Goal: Task Accomplishment & Management: Manage account settings

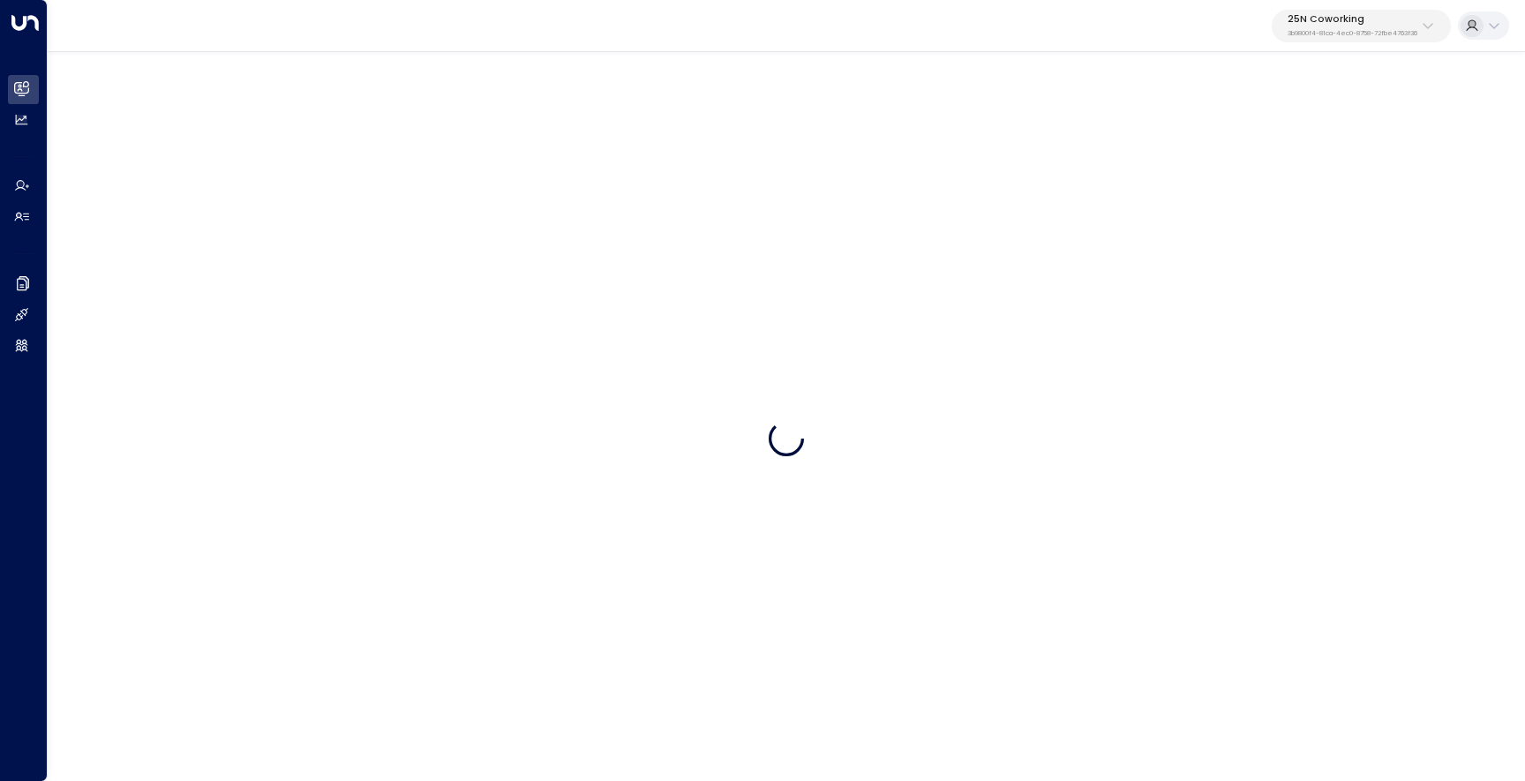
click at [1380, 26] on div "25N Coworking 3b9800f4-81ca-4ec0-8758-72fbe4763f36" at bounding box center [1353, 25] width 130 height 23
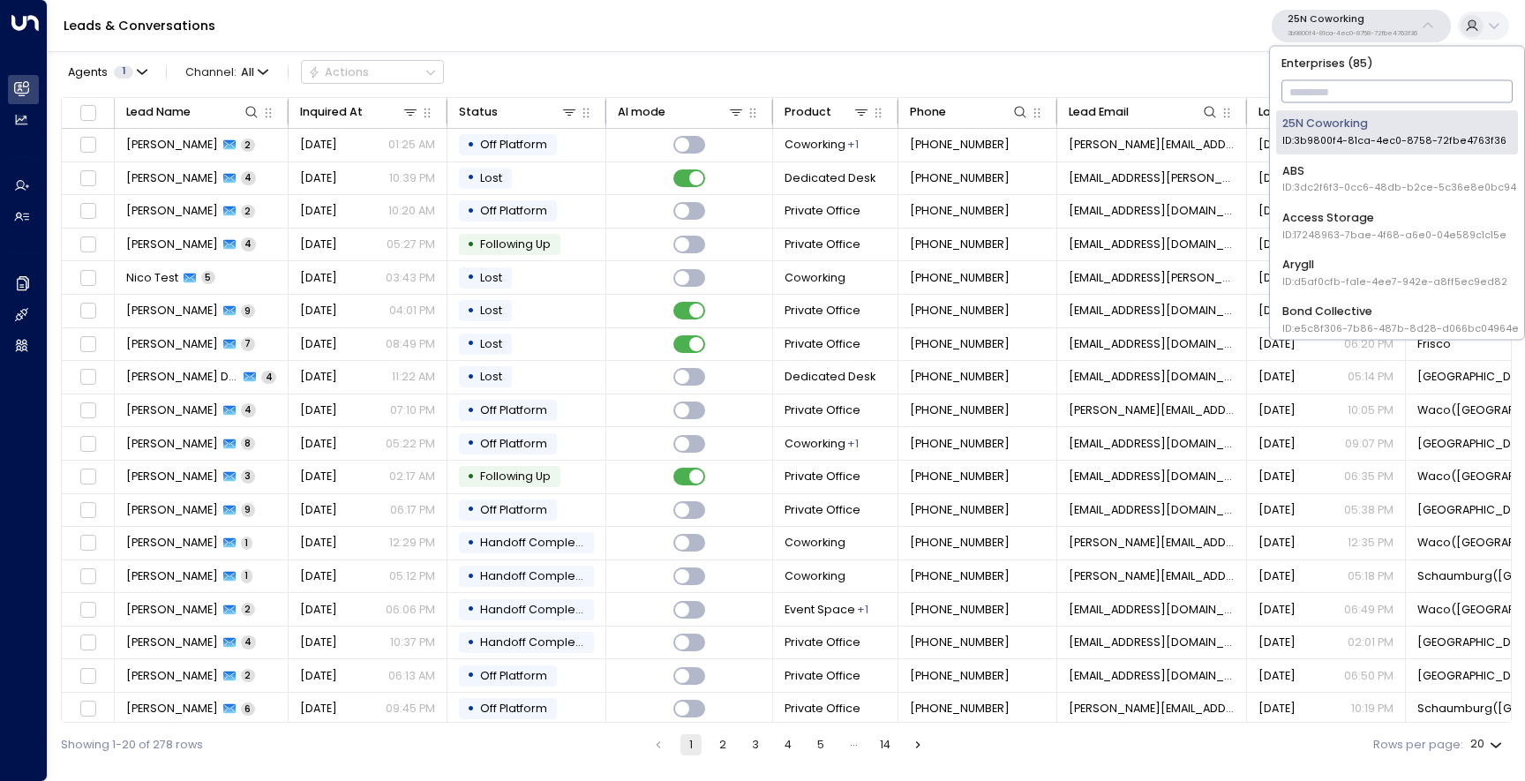
click at [1337, 79] on input "text" at bounding box center [1398, 92] width 232 height 31
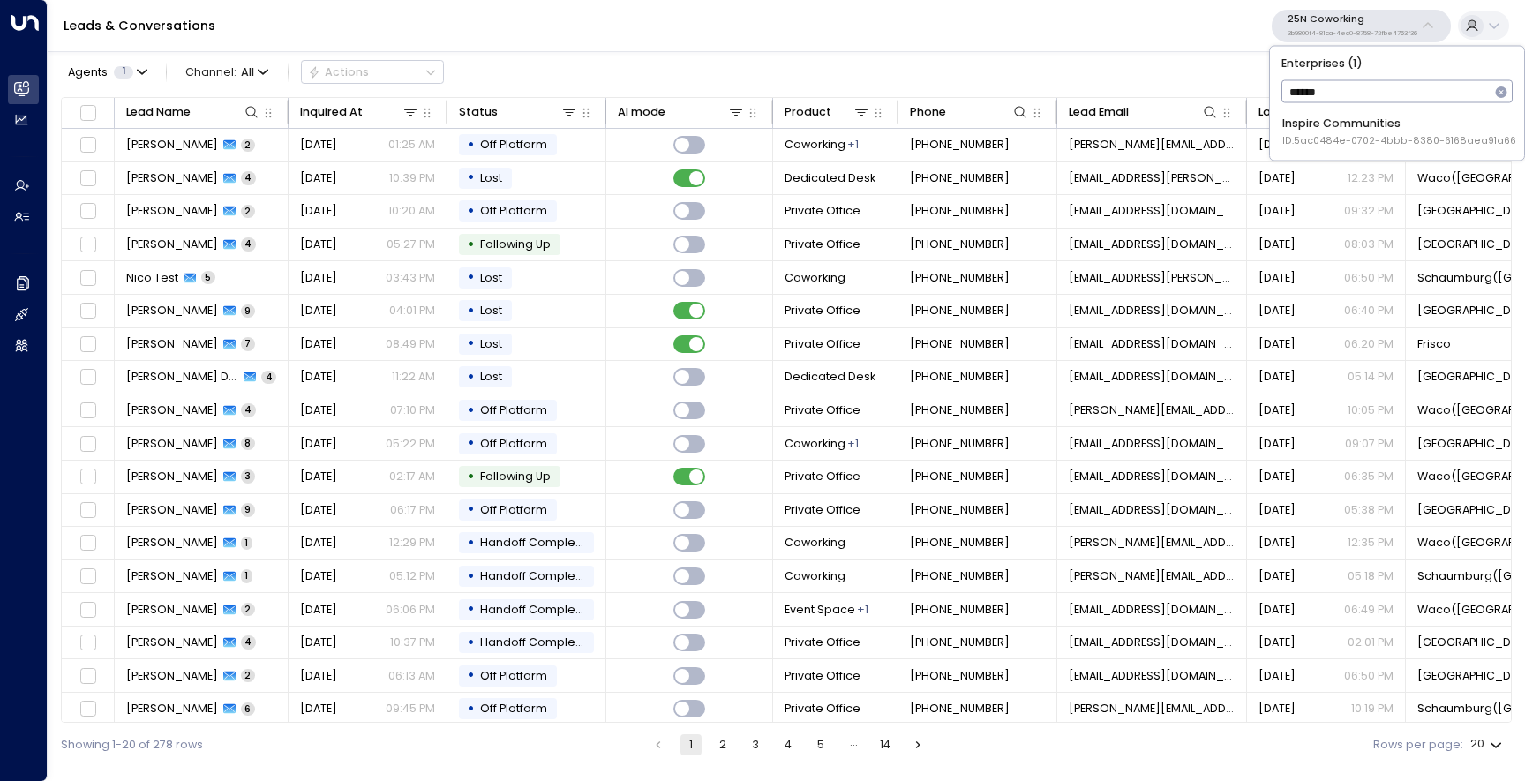
type input "*******"
click at [1321, 116] on div "Inspire Communities ID: 5ac0484e-0702-4bbb-8380-6168aea91a66" at bounding box center [1400, 132] width 234 height 33
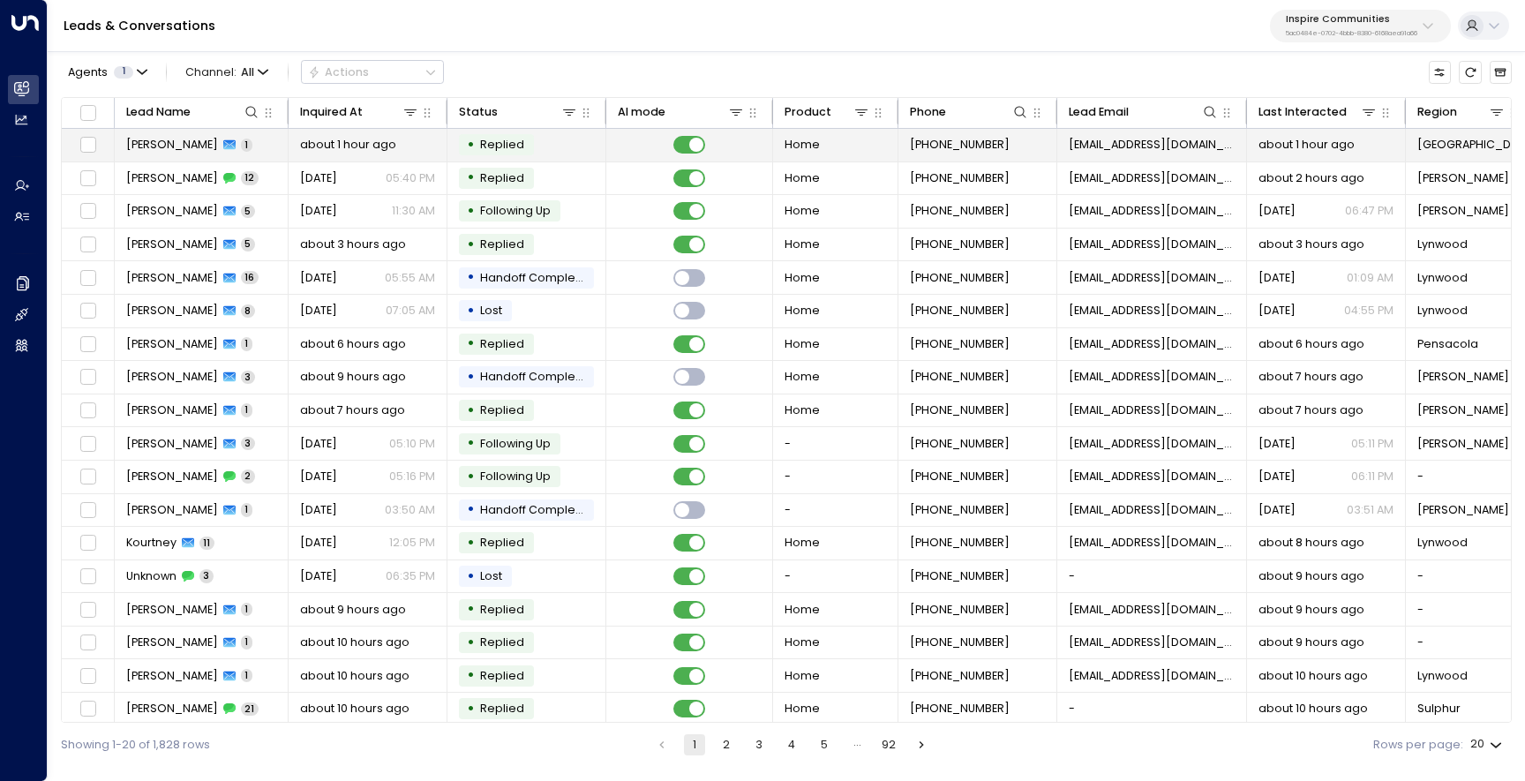
click at [156, 141] on span "[PERSON_NAME]" at bounding box center [172, 145] width 92 height 16
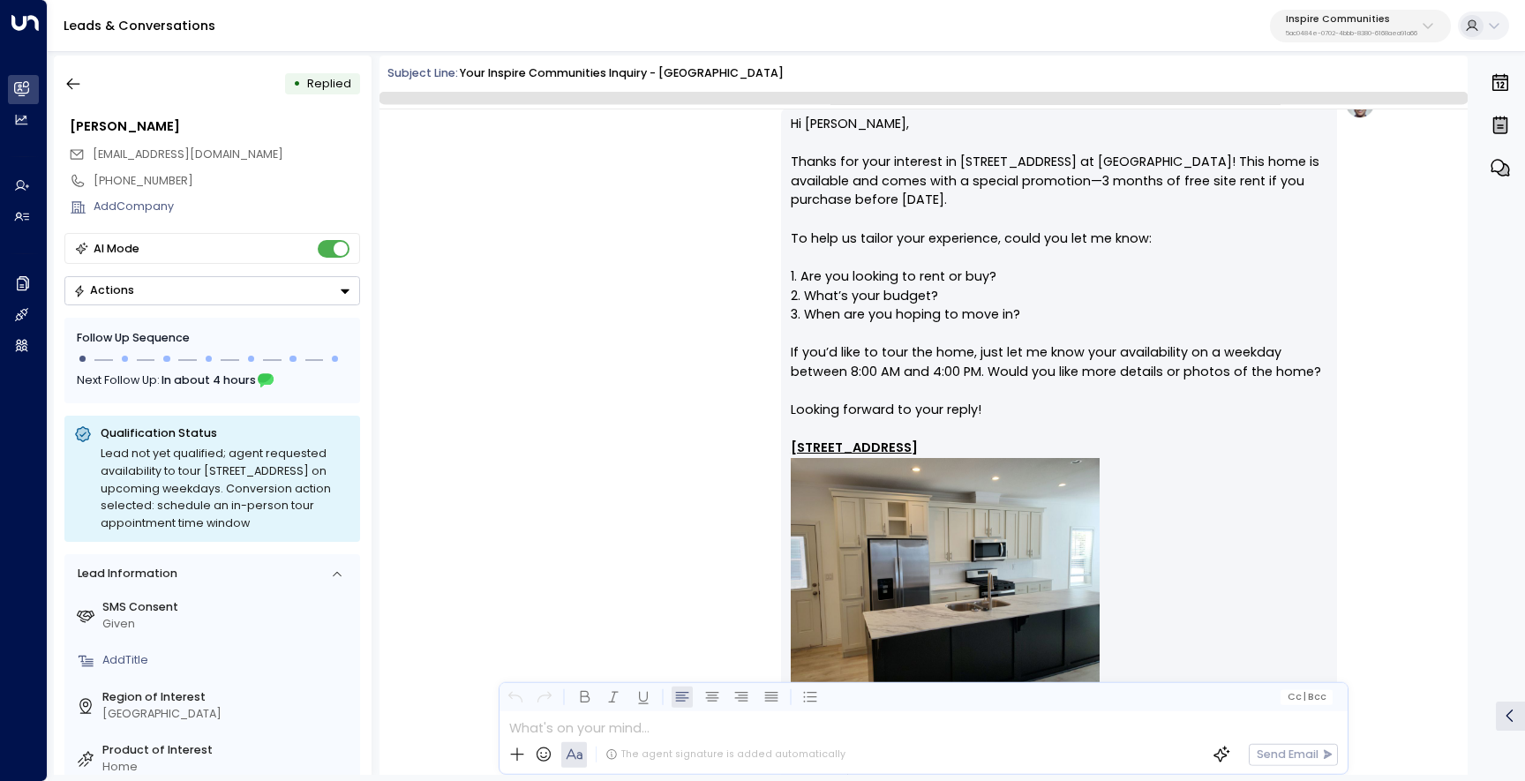
scroll to position [894, 0]
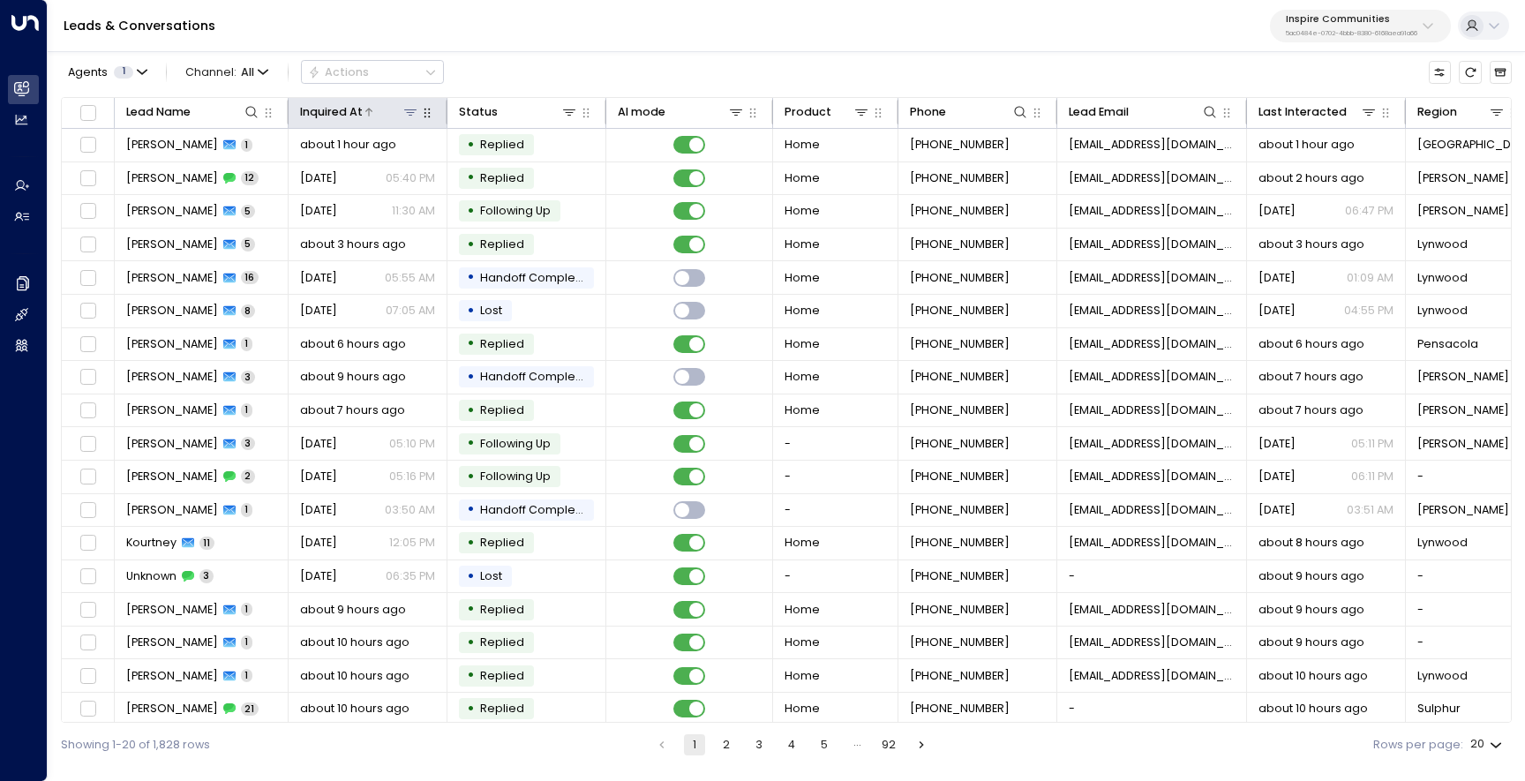
click at [365, 109] on icon at bounding box center [369, 112] width 11 height 11
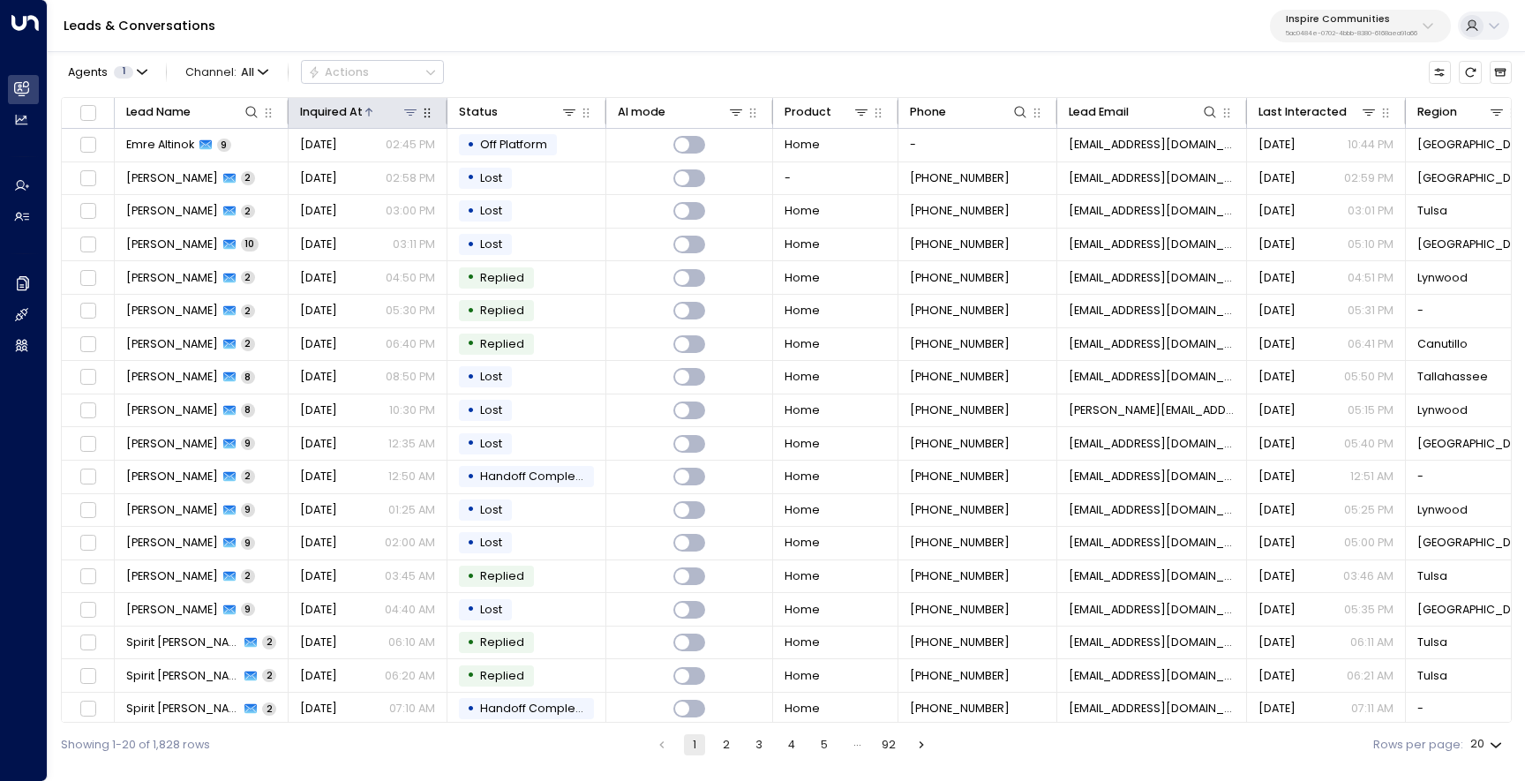
click at [370, 117] on icon at bounding box center [369, 112] width 11 height 11
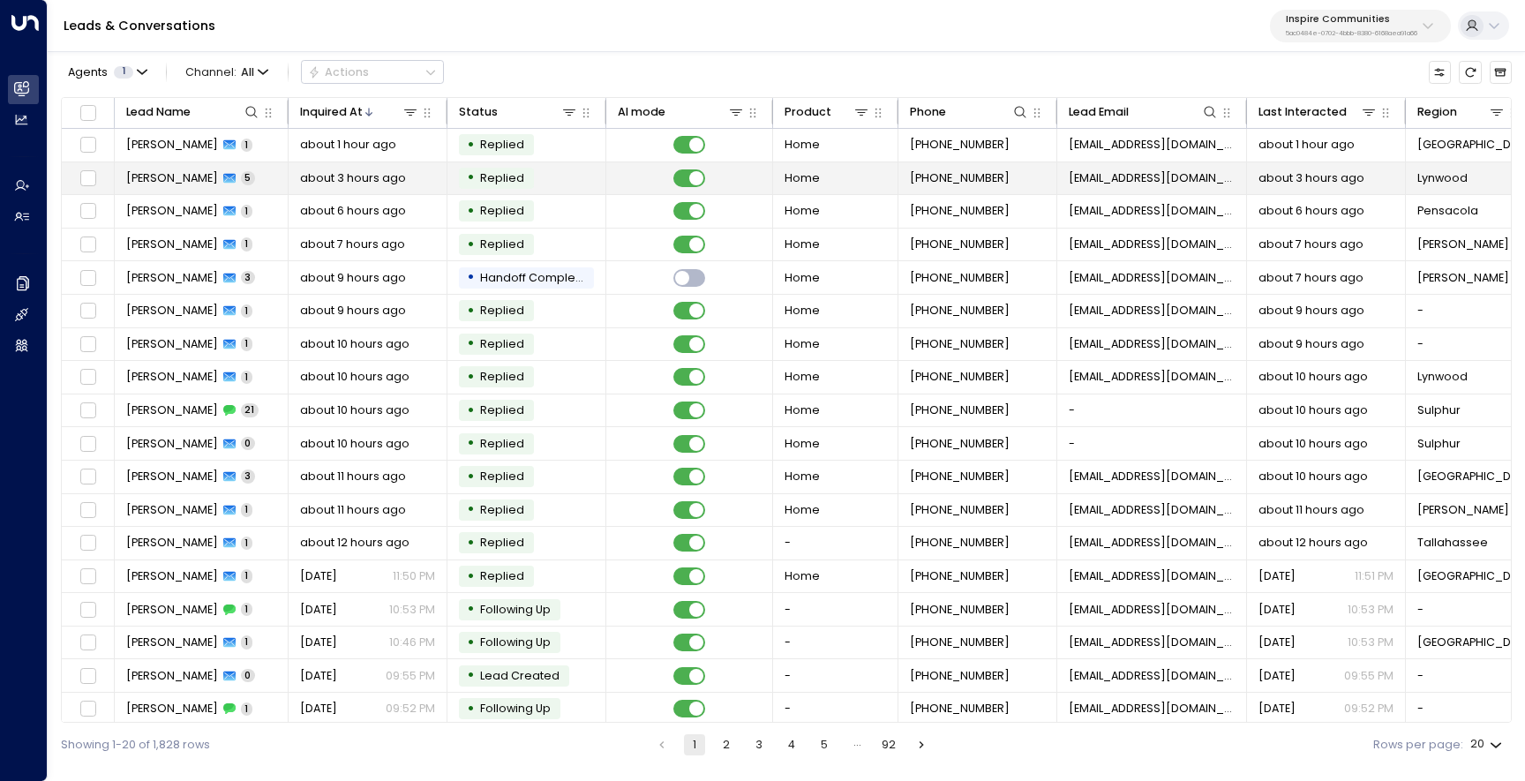
click at [159, 173] on span "[PERSON_NAME]" at bounding box center [172, 178] width 92 height 16
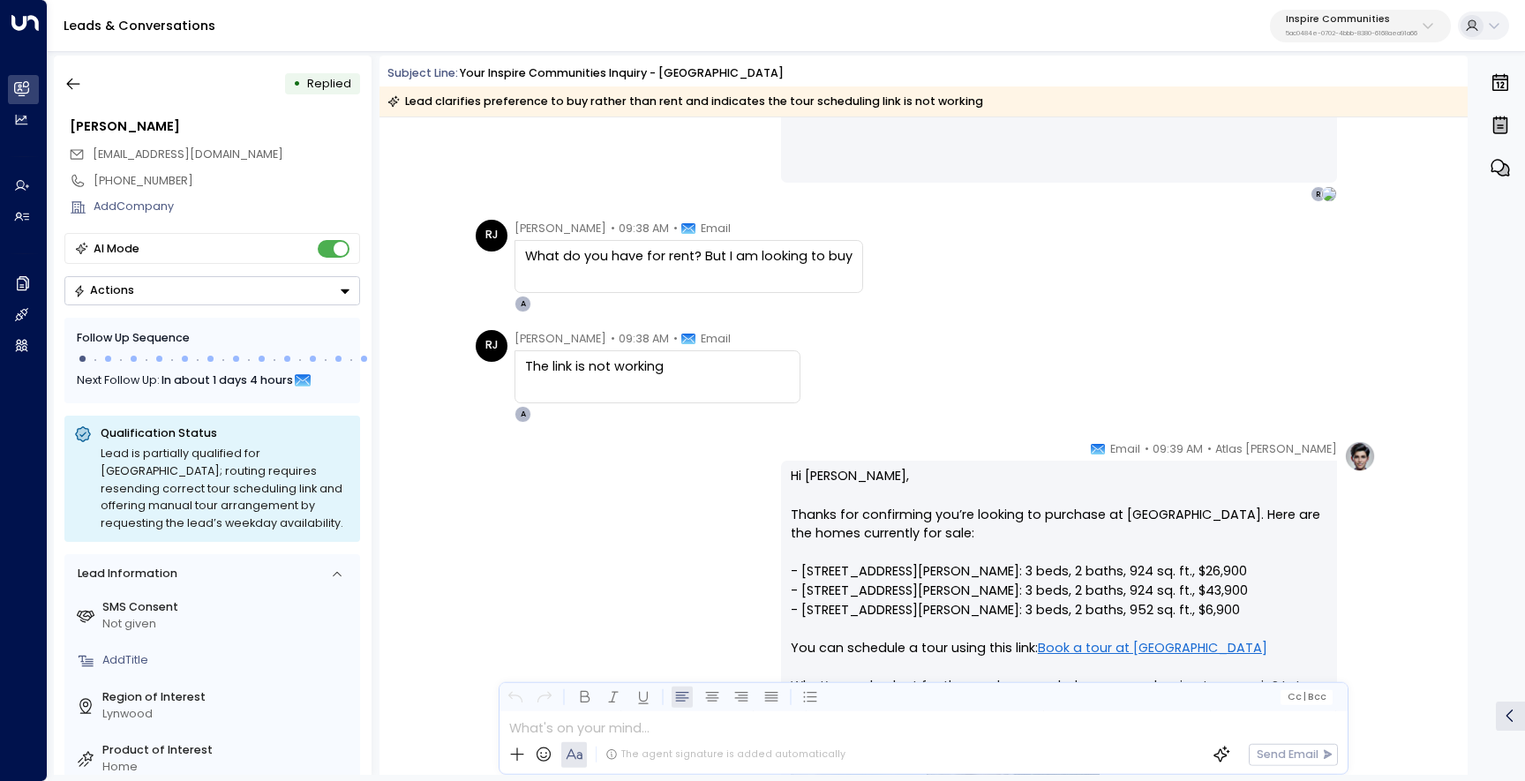
scroll to position [1209, 0]
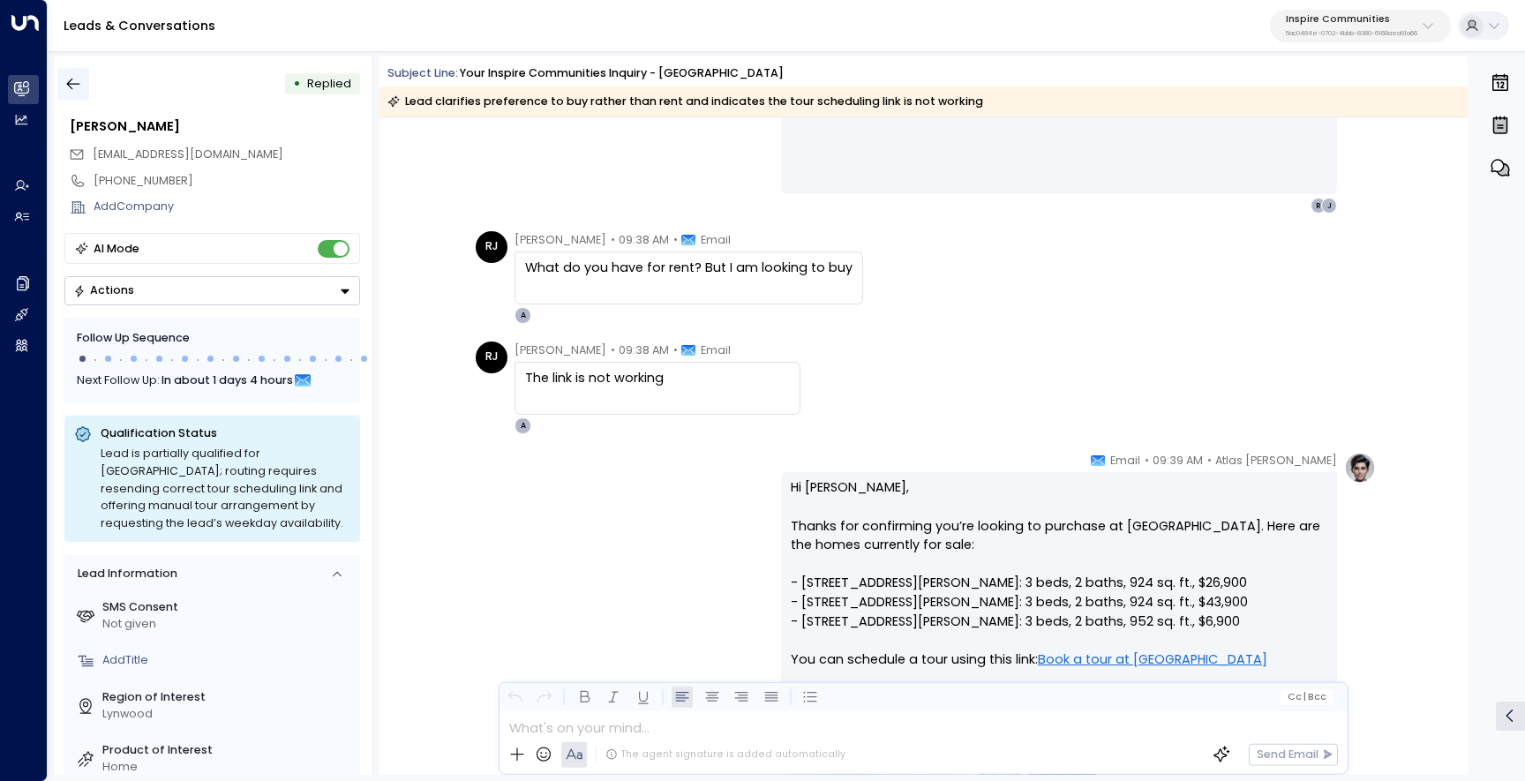
click at [76, 82] on icon "button" at bounding box center [73, 84] width 18 height 18
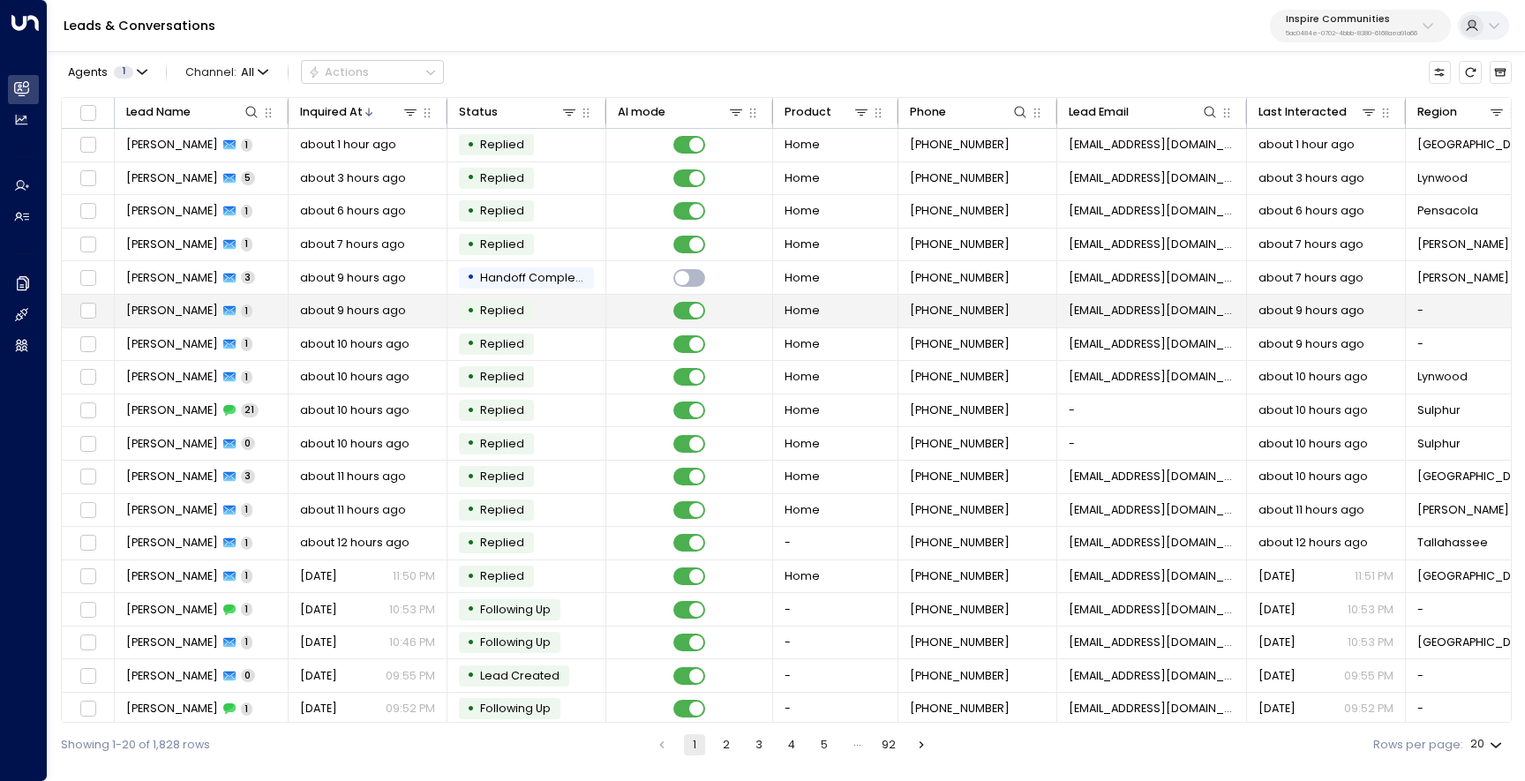
click at [190, 306] on span "[PERSON_NAME]" at bounding box center [172, 311] width 92 height 16
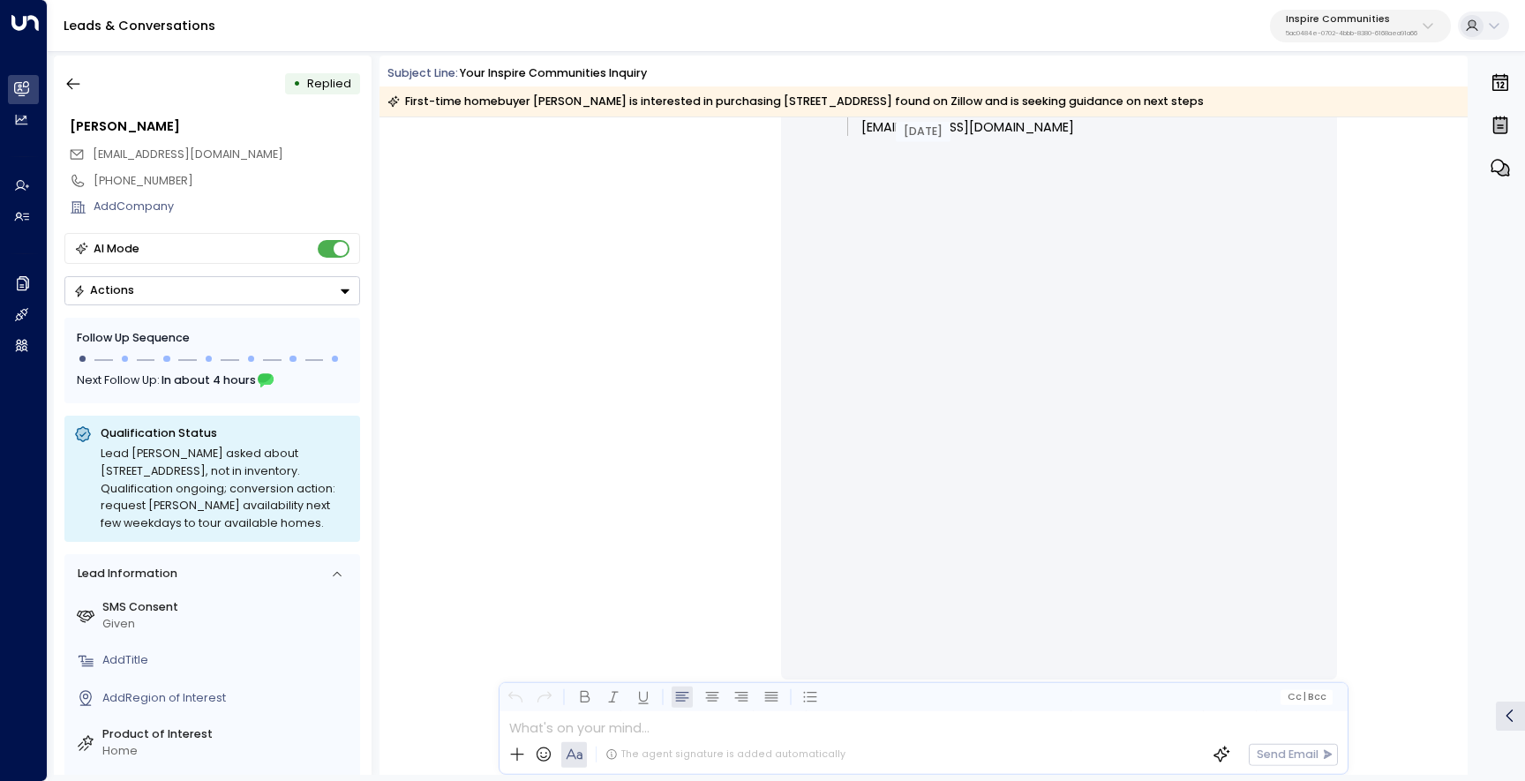
scroll to position [1073, 0]
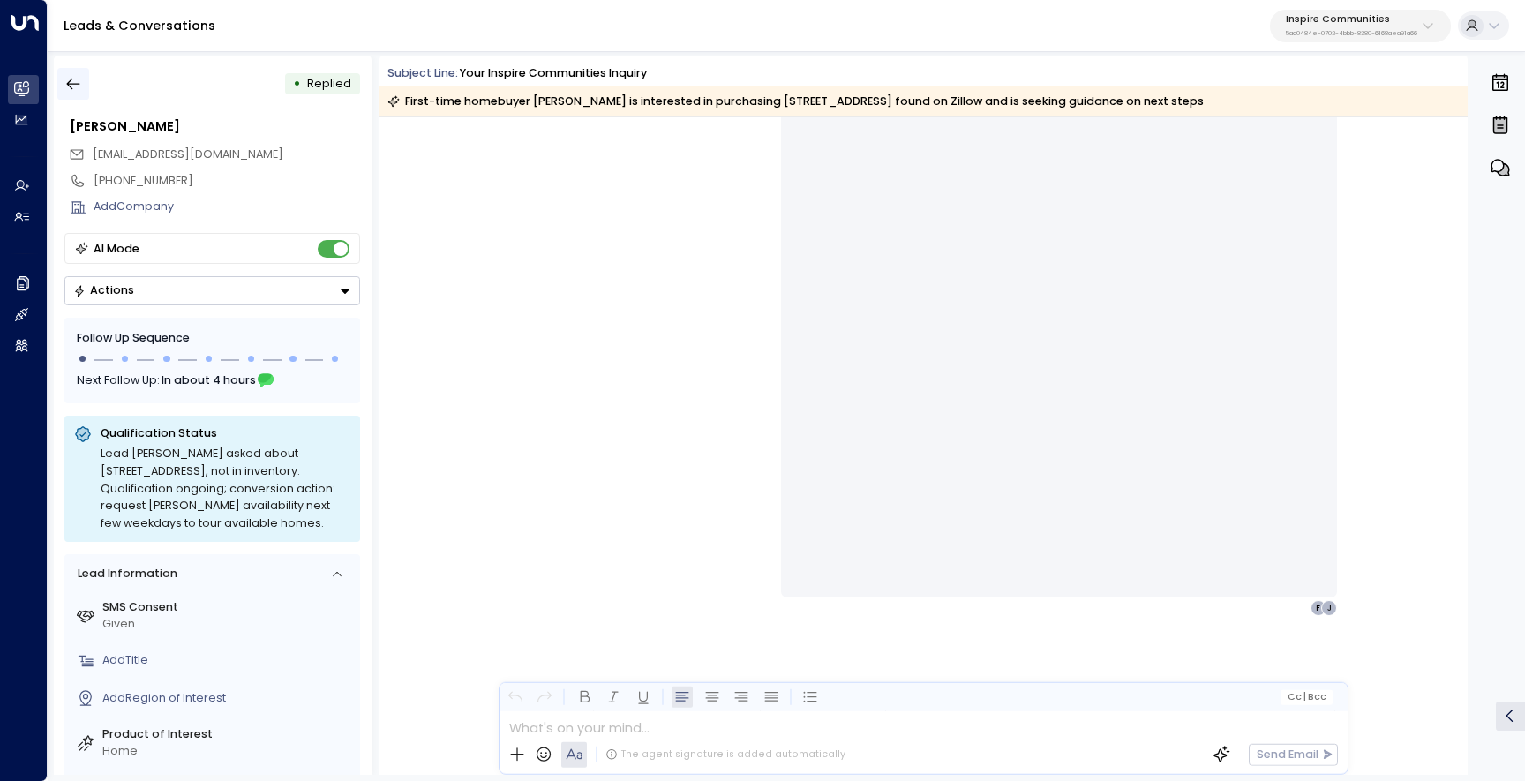
click at [66, 89] on icon "button" at bounding box center [73, 84] width 18 height 18
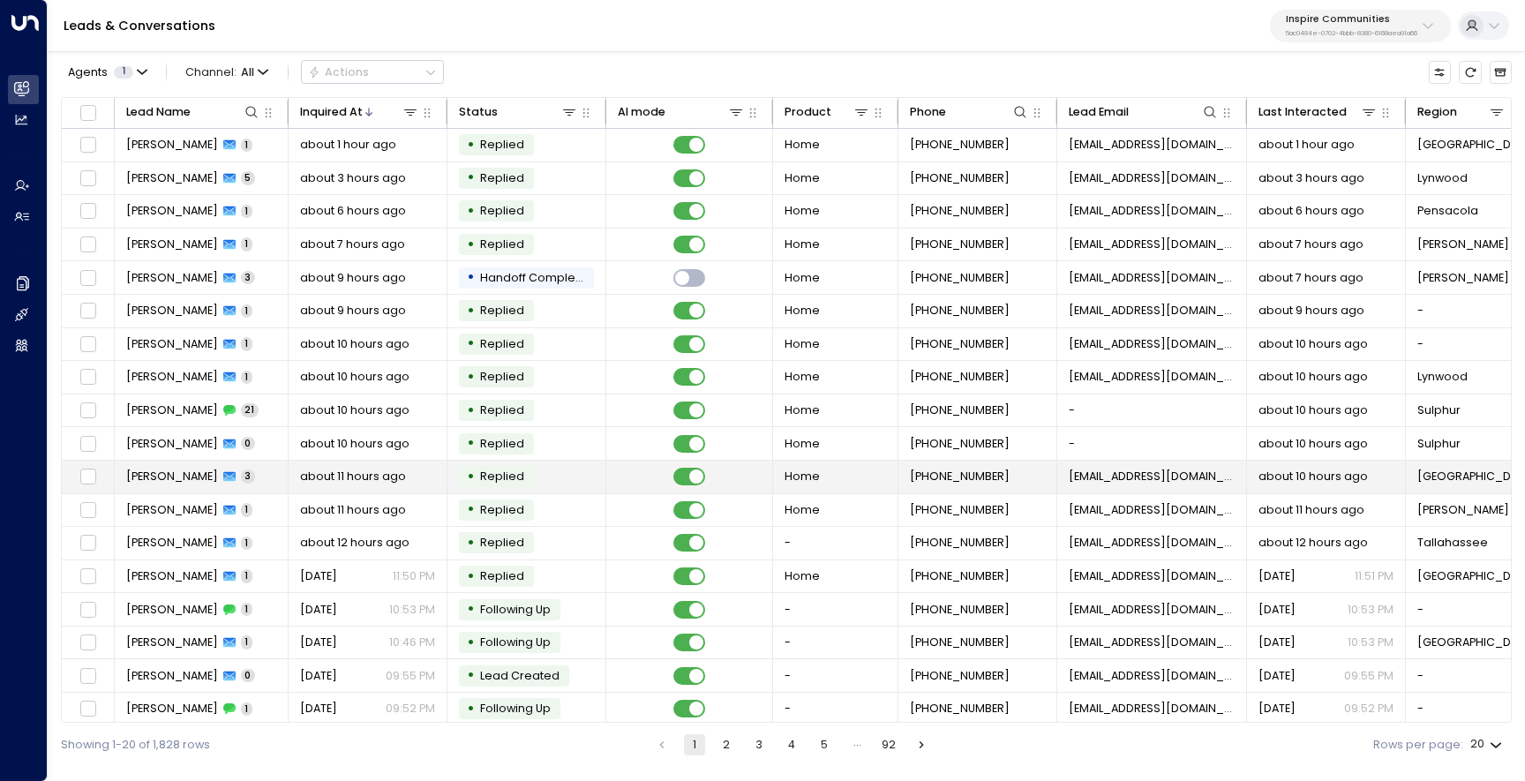
click at [163, 472] on span "[PERSON_NAME]" at bounding box center [172, 477] width 92 height 16
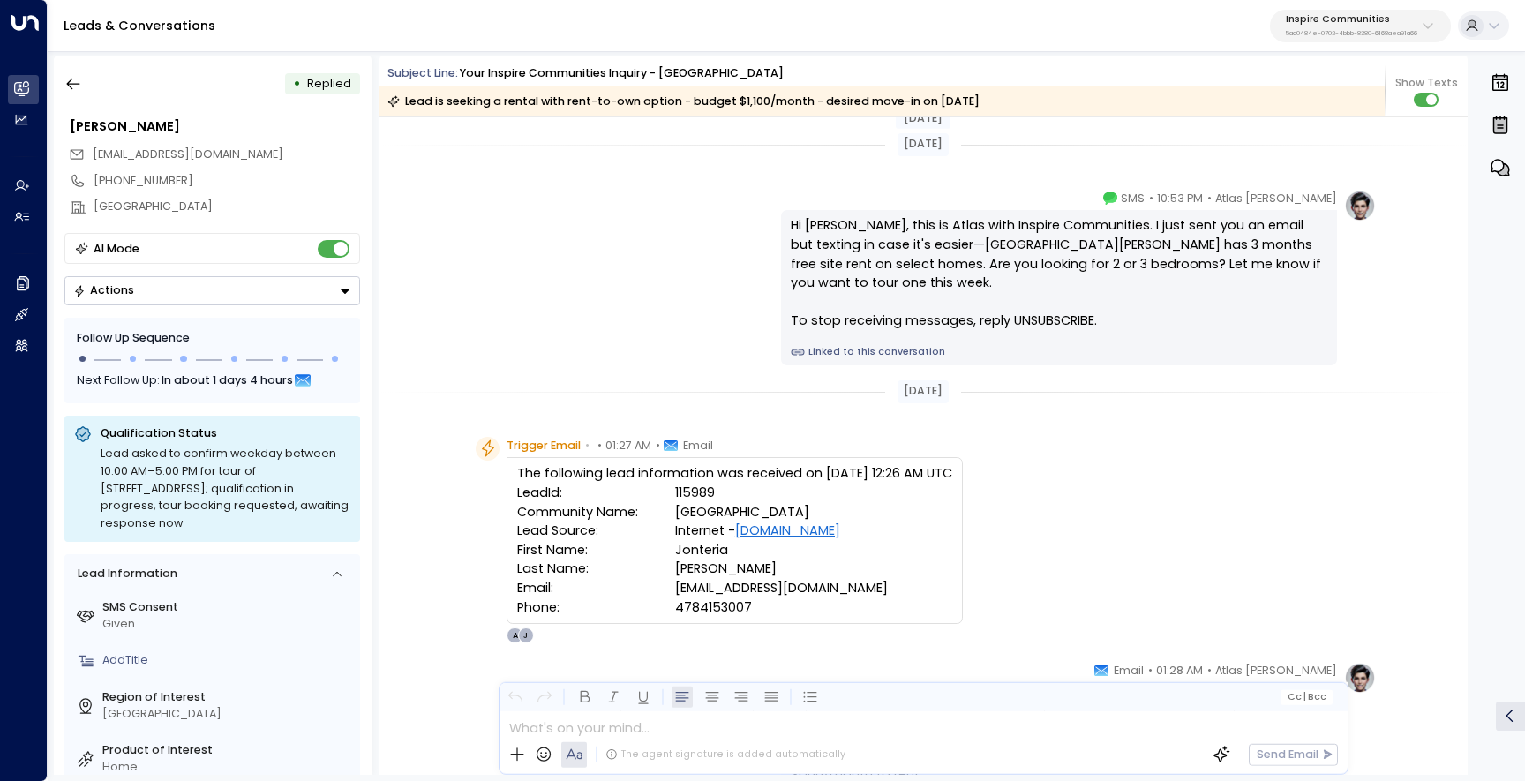
scroll to position [10, 0]
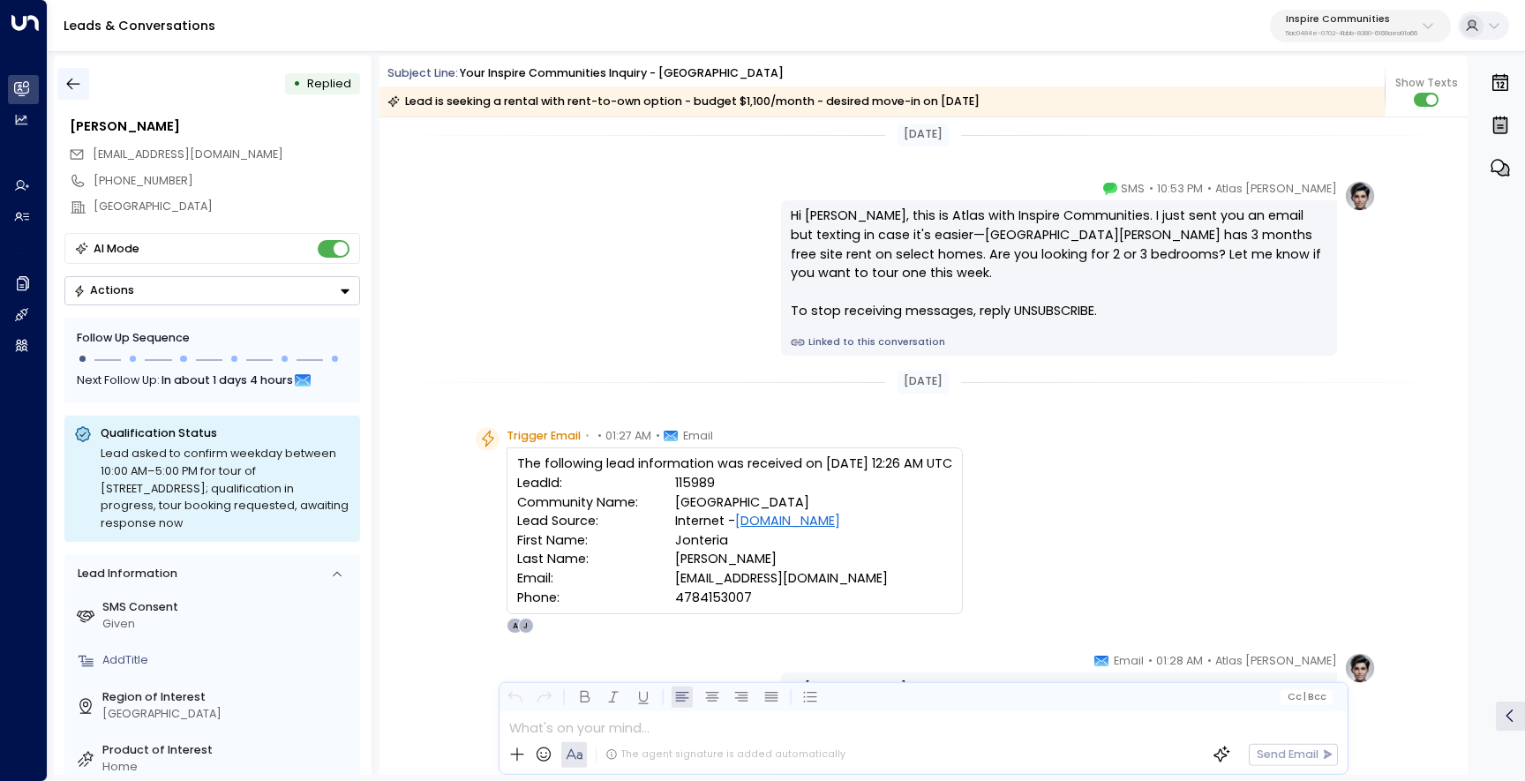
click at [76, 87] on icon "button" at bounding box center [73, 84] width 18 height 18
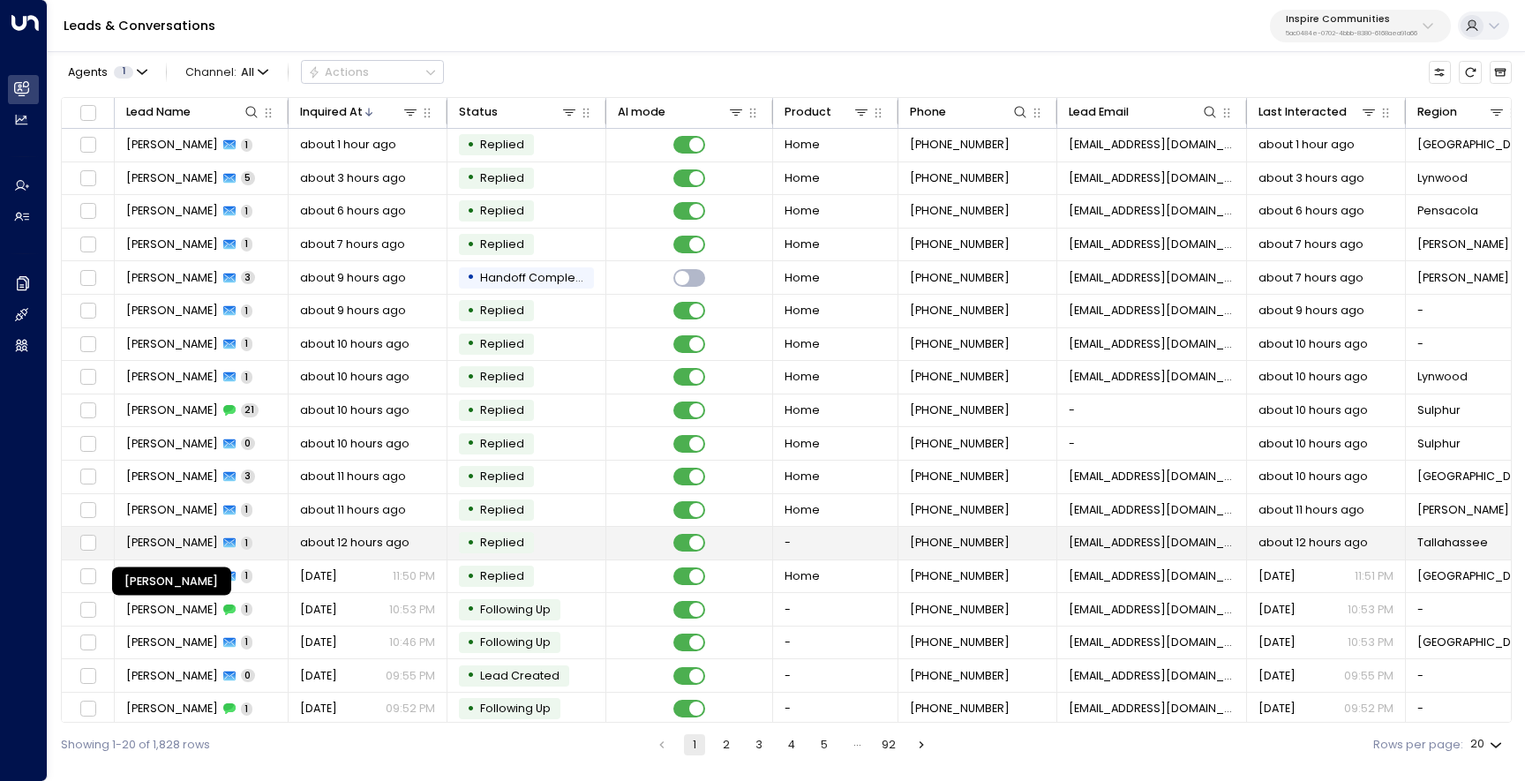
click at [168, 544] on span "[PERSON_NAME]" at bounding box center [172, 543] width 92 height 16
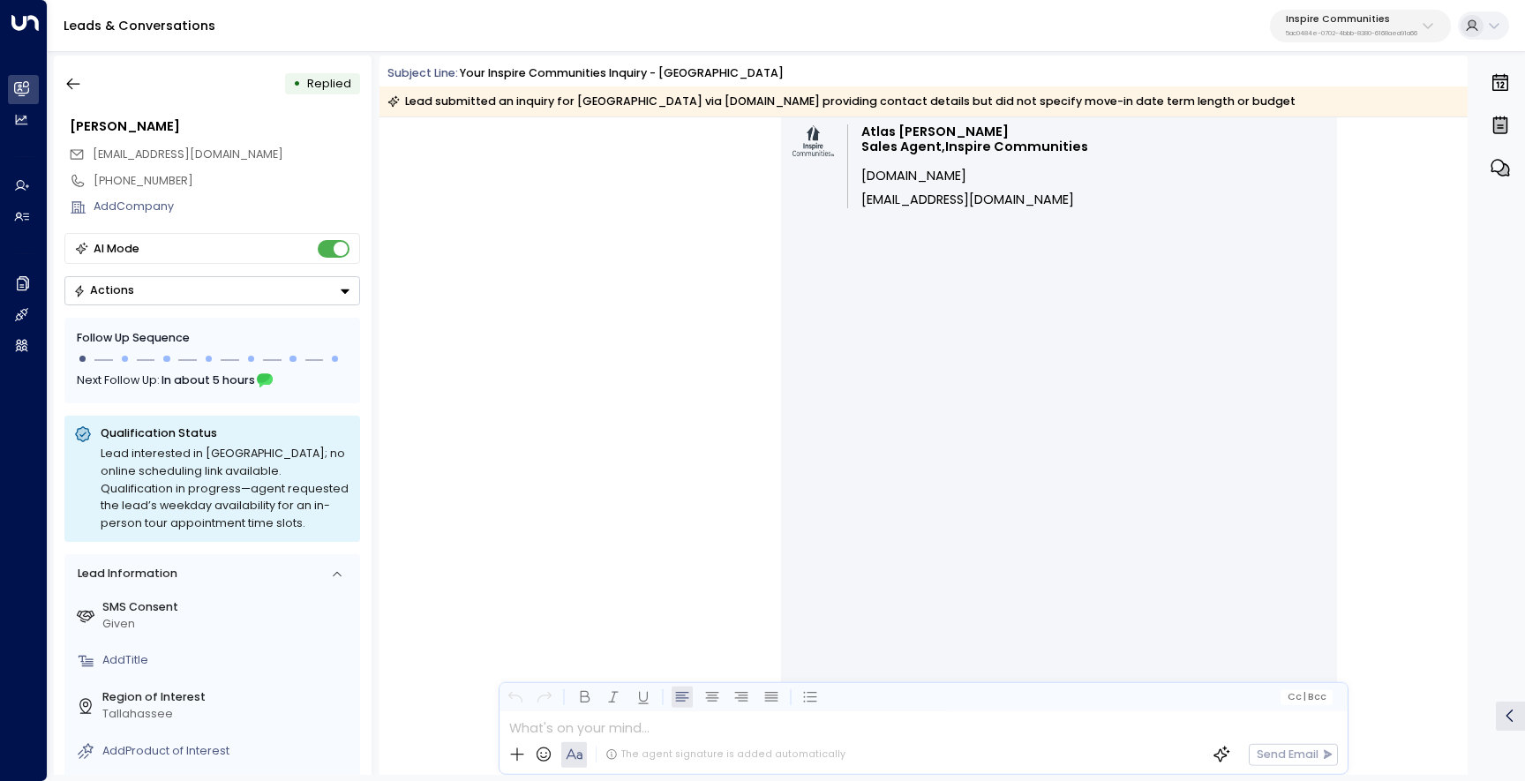
scroll to position [827, 0]
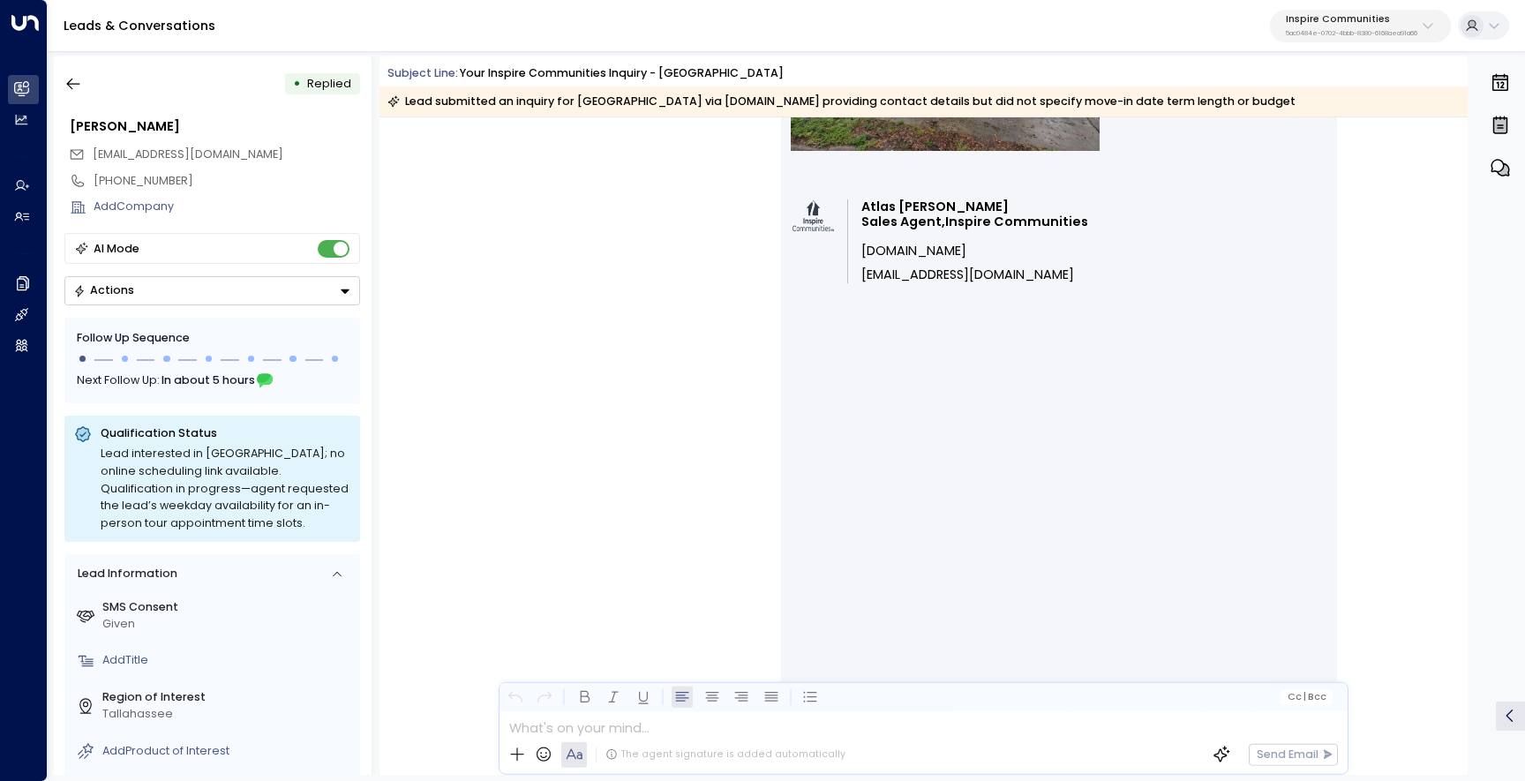
click at [934, 515] on img at bounding box center [1059, 551] width 537 height 537
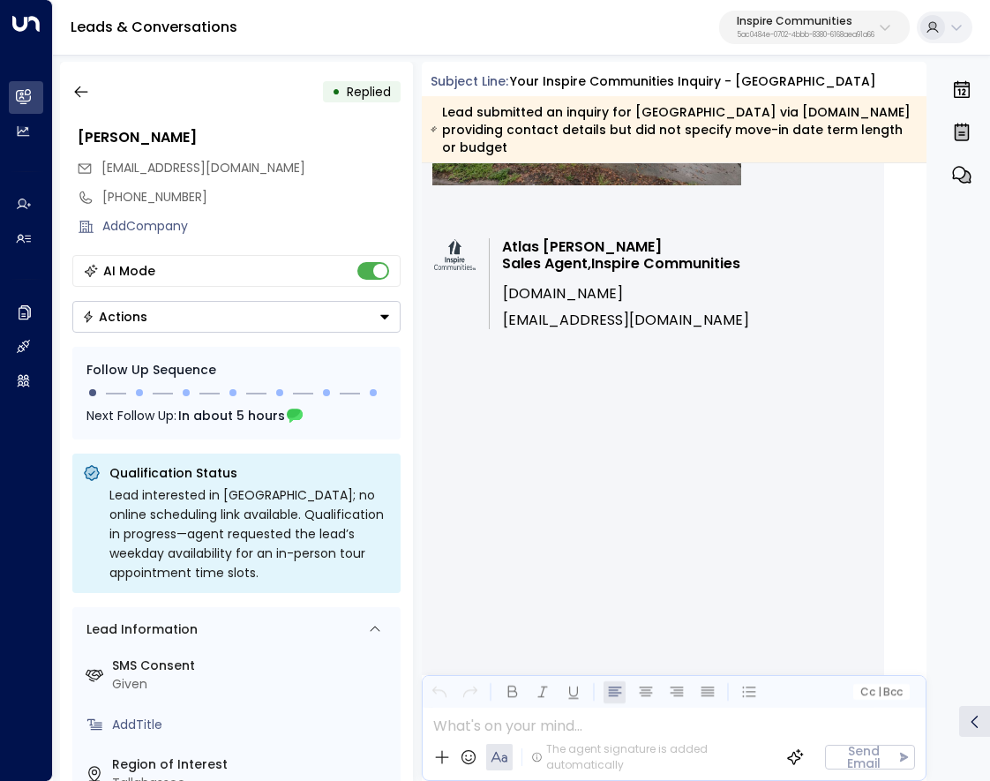
scroll to position [882, 0]
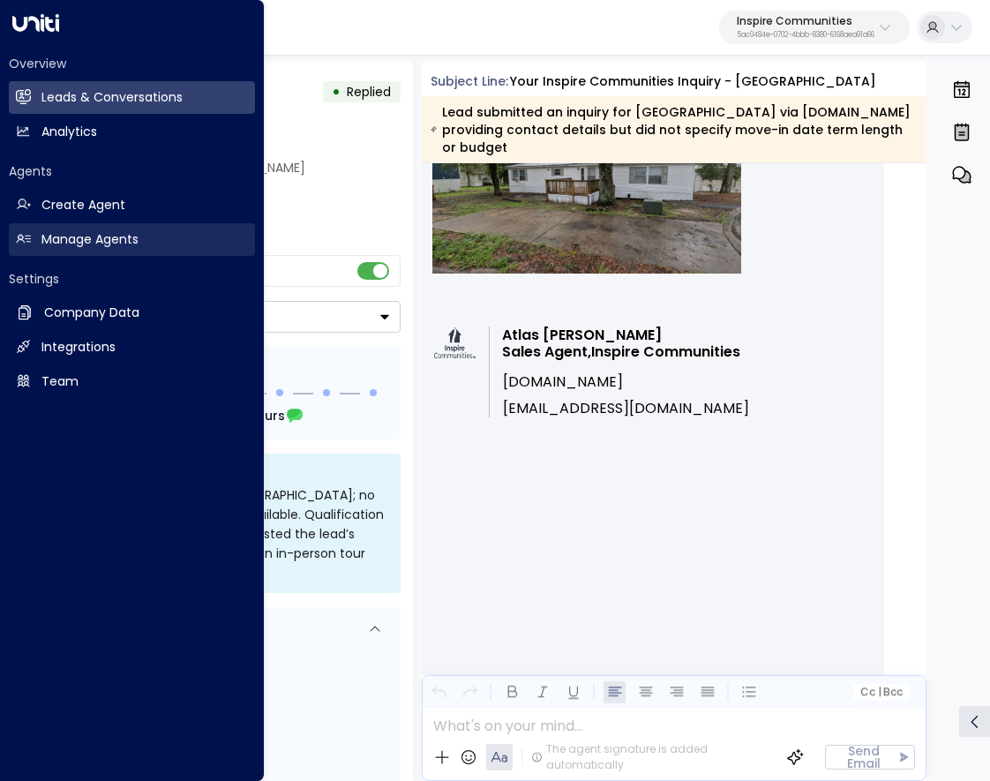
click at [76, 237] on h2 "Manage Agents" at bounding box center [89, 239] width 97 height 19
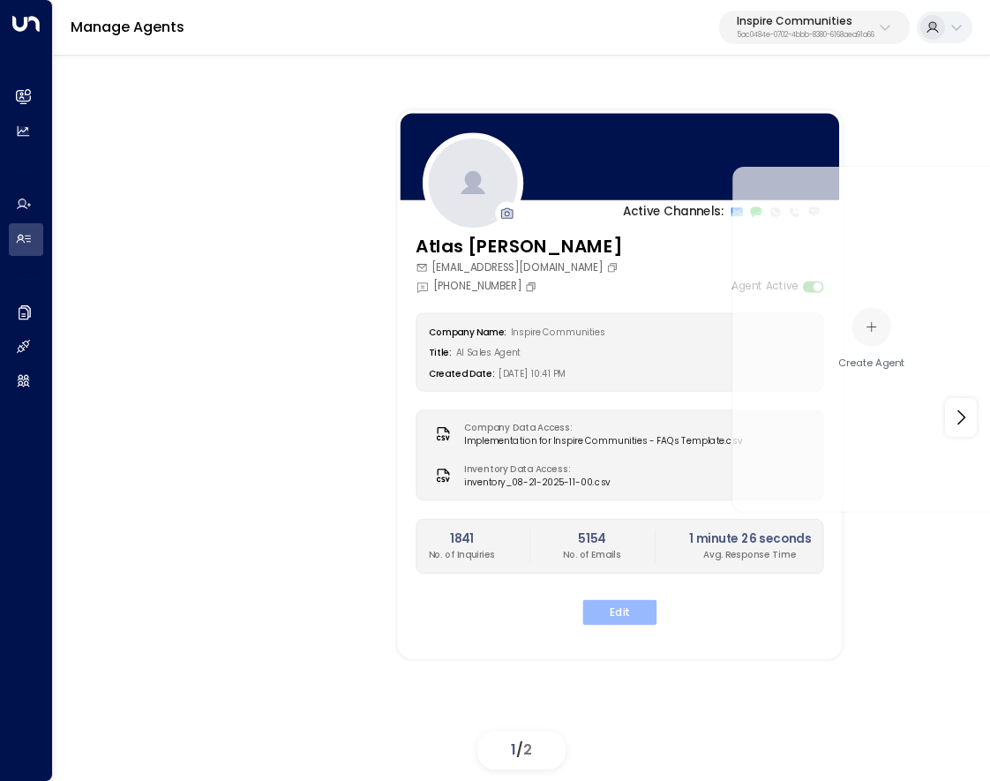
click at [632, 606] on button "Edit" at bounding box center [620, 613] width 74 height 26
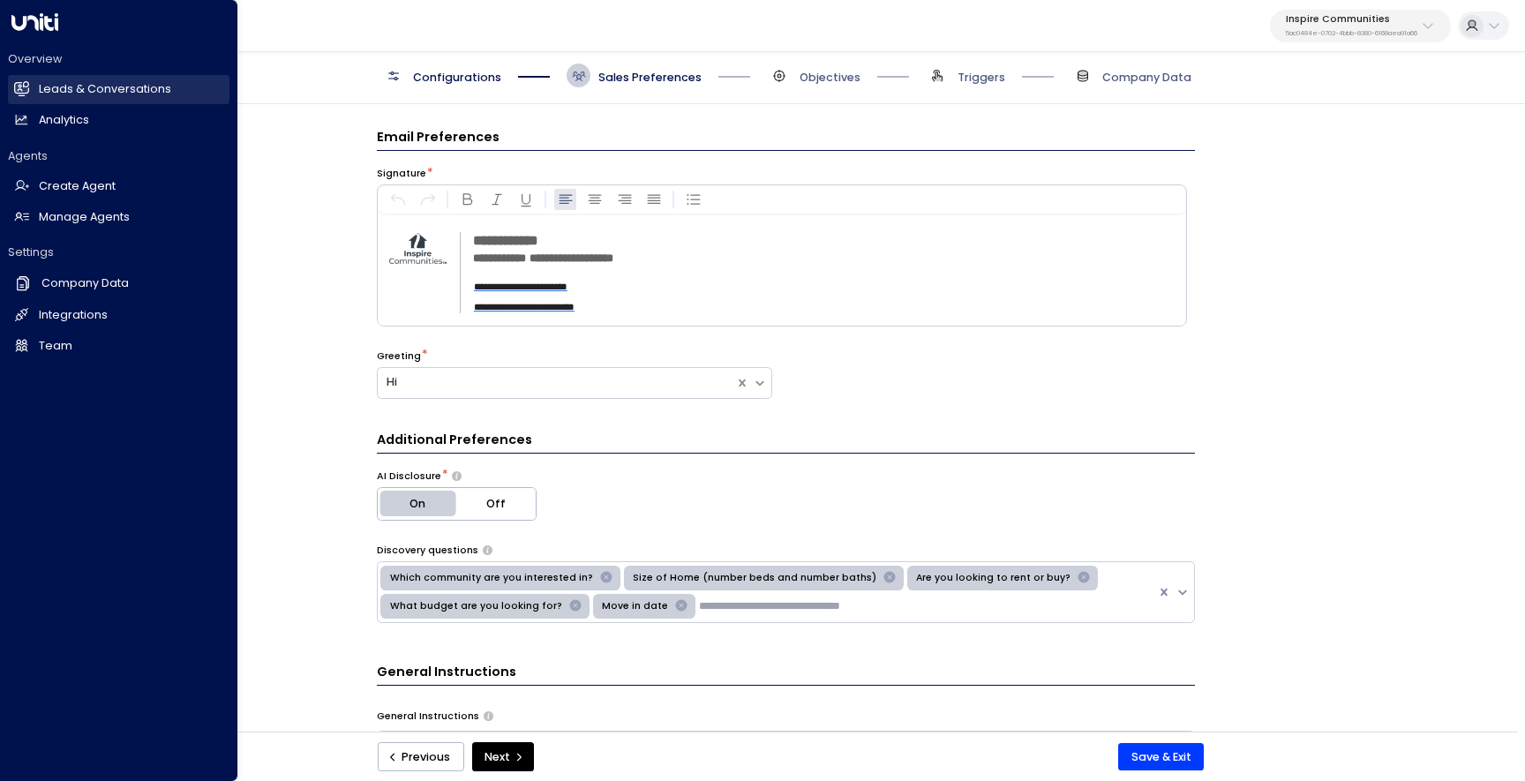
click at [94, 82] on h2 "Leads & Conversations" at bounding box center [105, 89] width 132 height 17
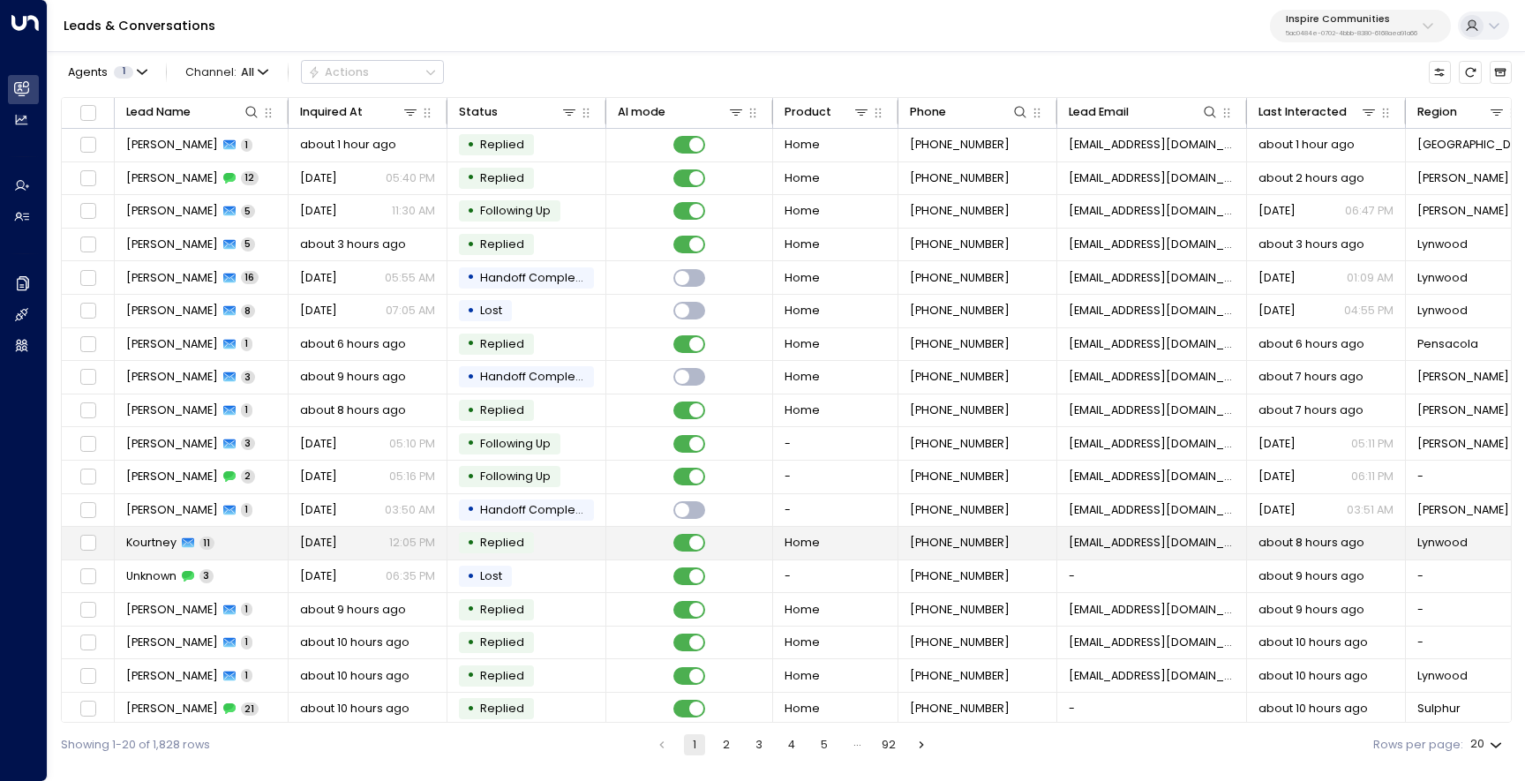
click at [169, 542] on span "Kourtney" at bounding box center [151, 543] width 50 height 16
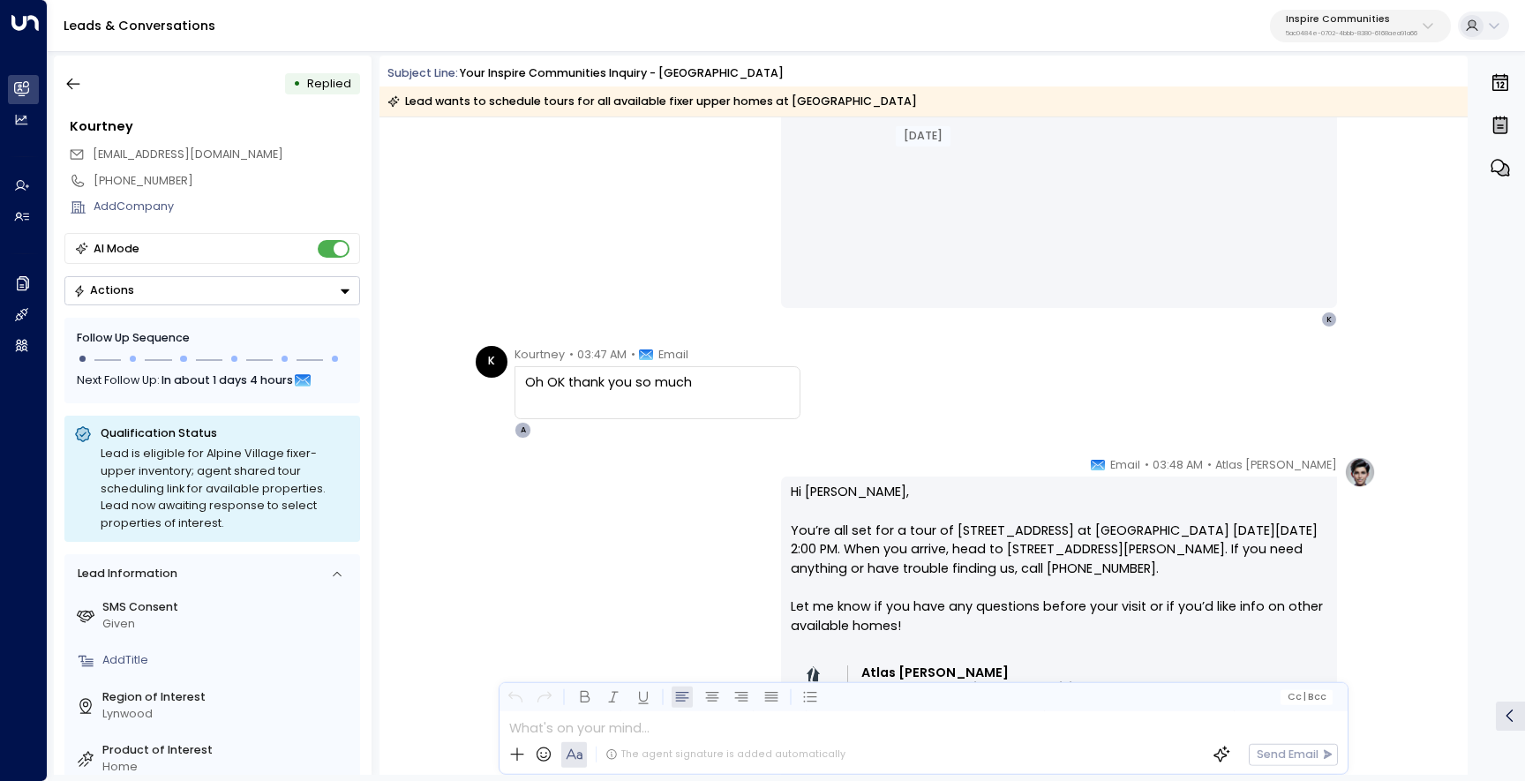
scroll to position [5316, 0]
click at [75, 87] on icon "button" at bounding box center [73, 84] width 18 height 18
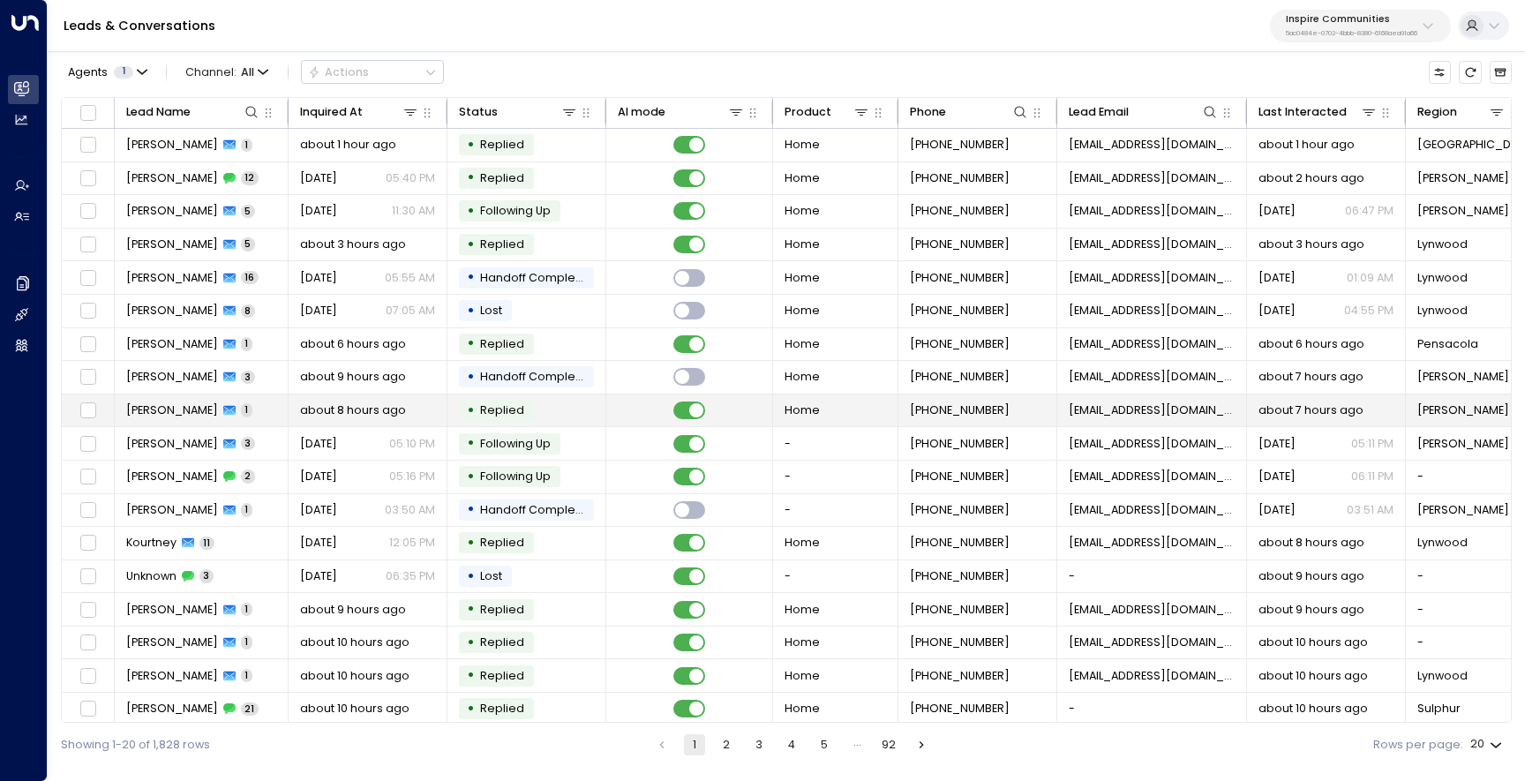
scroll to position [74, 0]
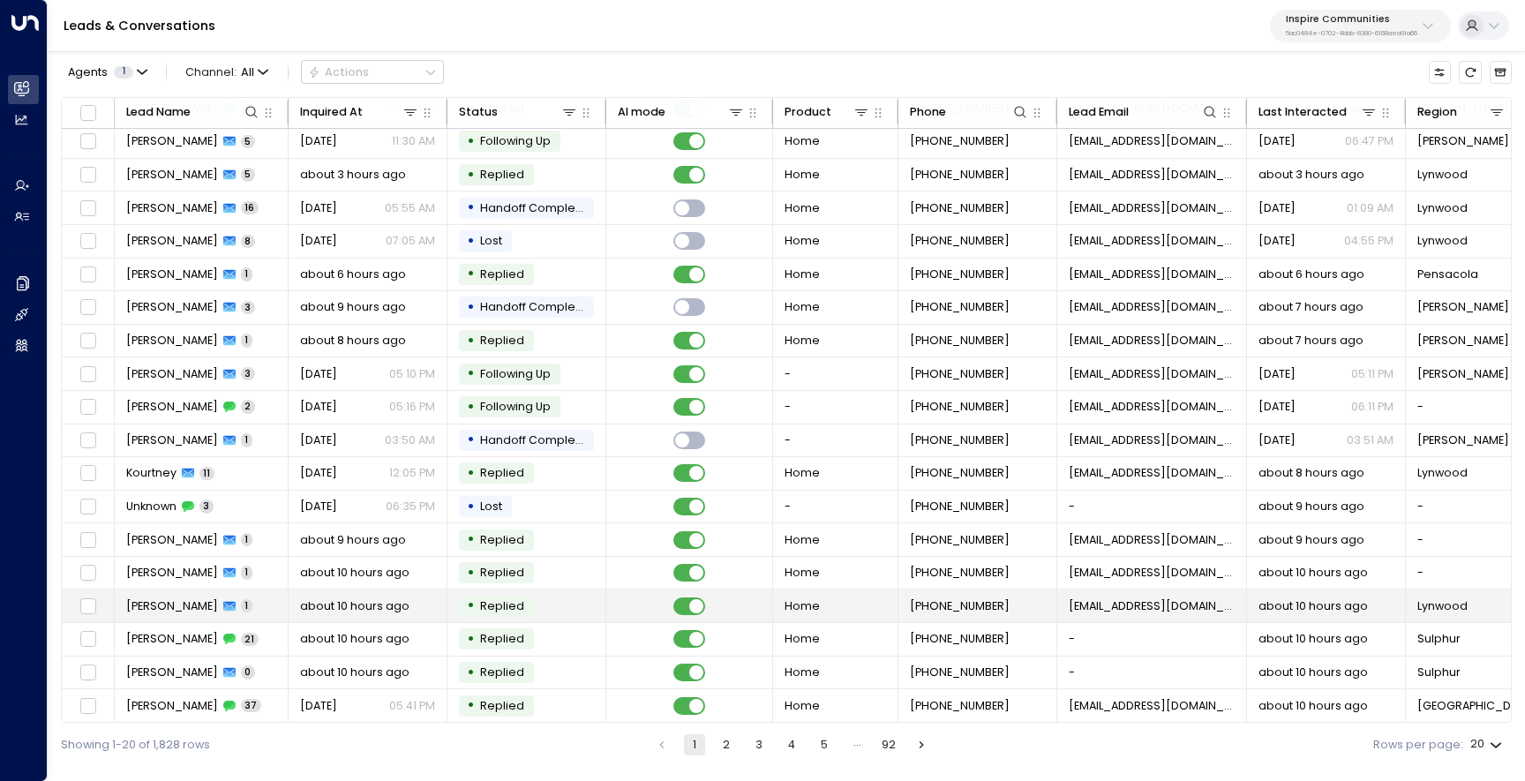
click at [169, 606] on span "[PERSON_NAME]" at bounding box center [172, 607] width 92 height 16
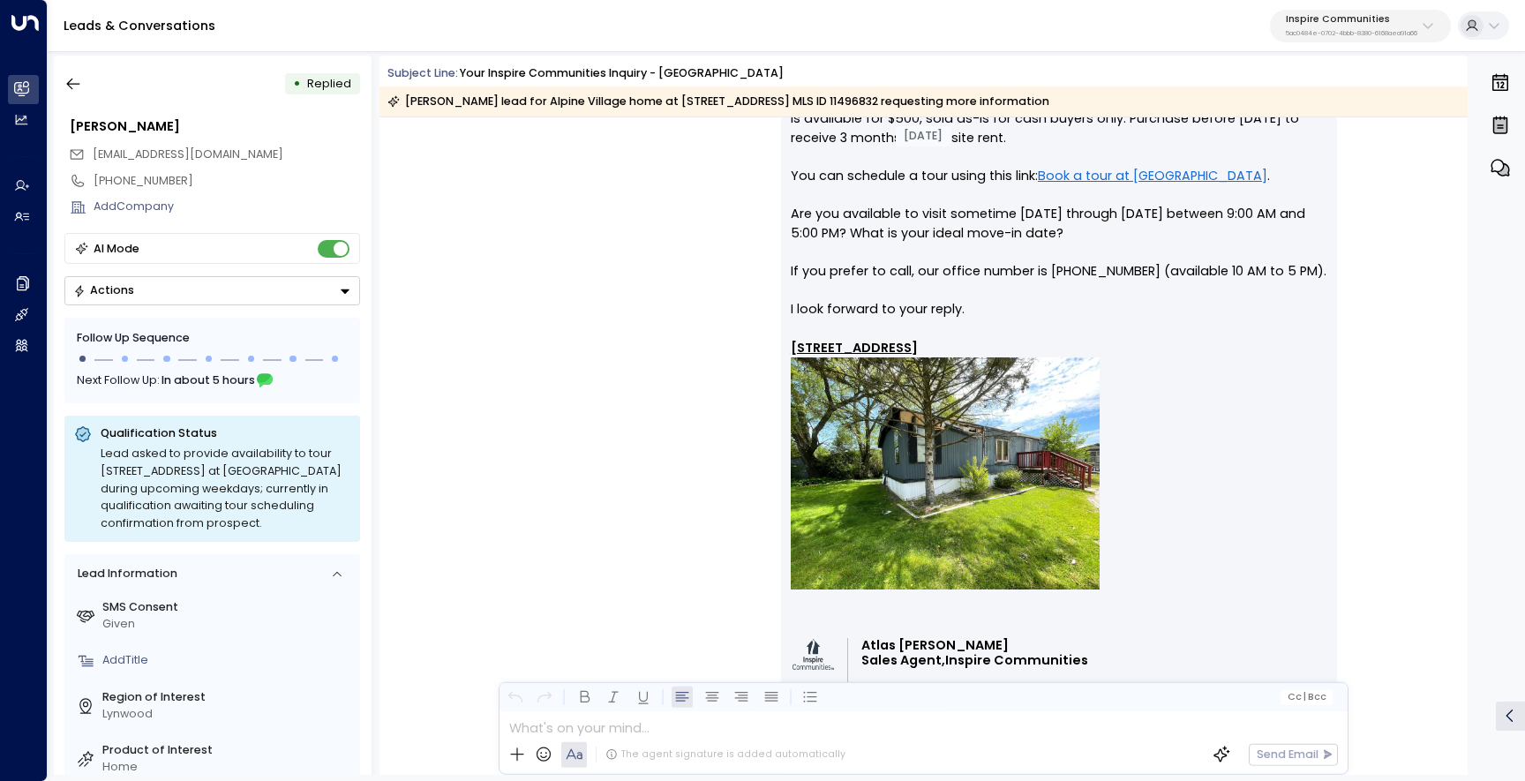
scroll to position [381, 0]
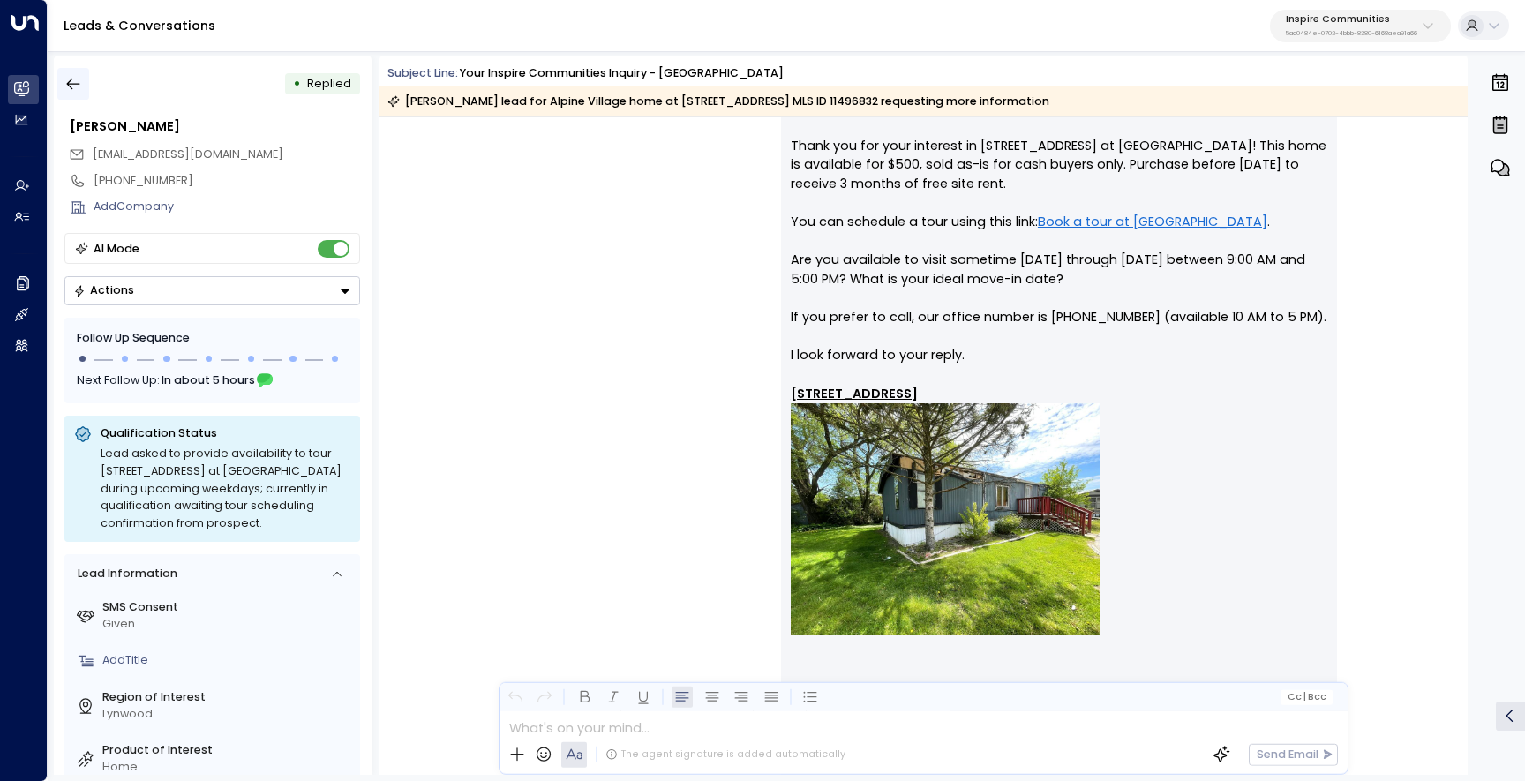
click at [70, 79] on icon "button" at bounding box center [73, 84] width 18 height 18
